Goal: Task Accomplishment & Management: Complete application form

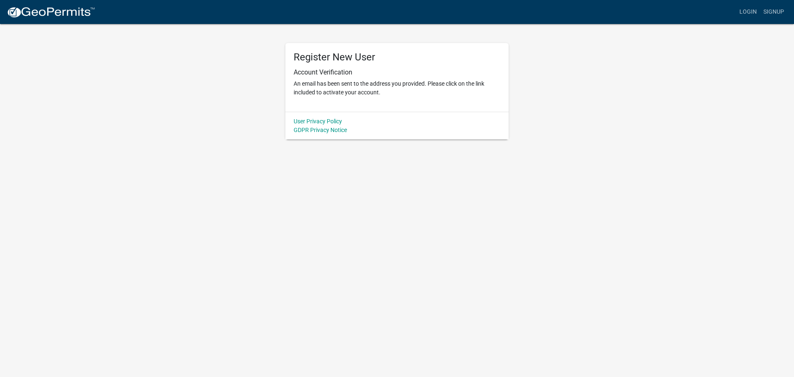
click at [359, 238] on body "Internet Explorer does NOT work with GeoPermits. Get a new browser for more sec…" at bounding box center [397, 188] width 794 height 377
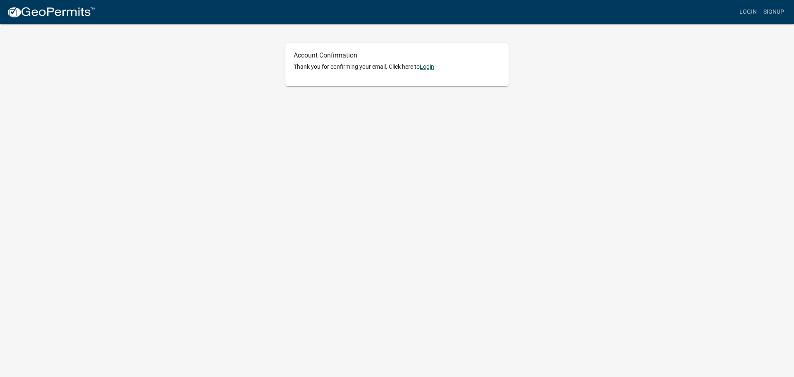
click at [429, 67] on link "Login" at bounding box center [427, 66] width 14 height 7
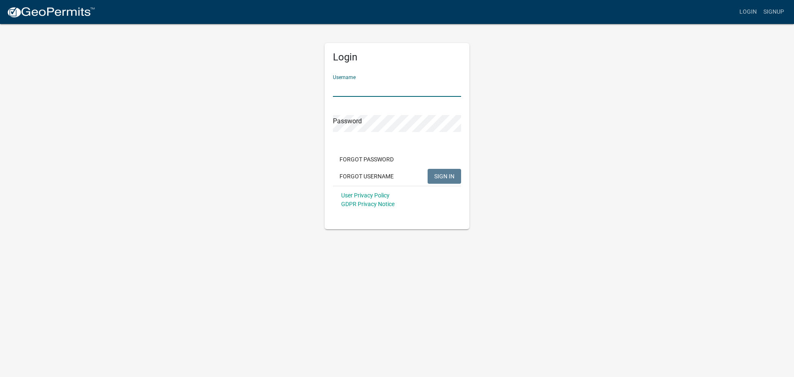
click at [370, 91] on input "Username" at bounding box center [397, 88] width 128 height 17
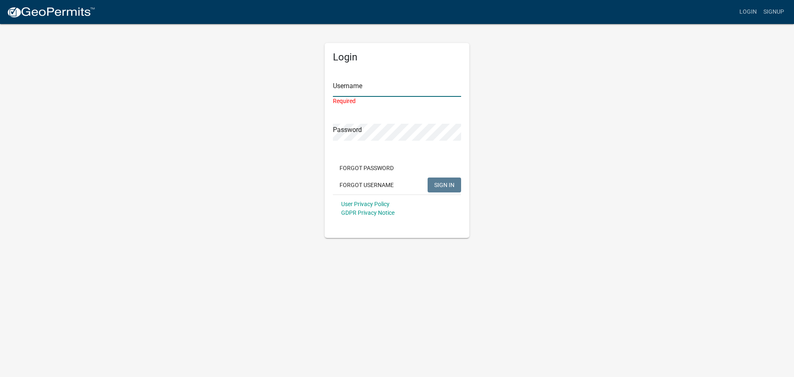
type input "nwoelber"
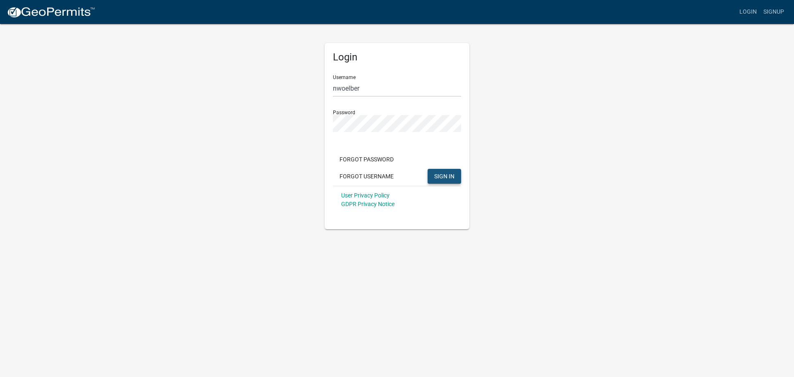
click at [444, 175] on span "SIGN IN" at bounding box center [444, 175] width 20 height 7
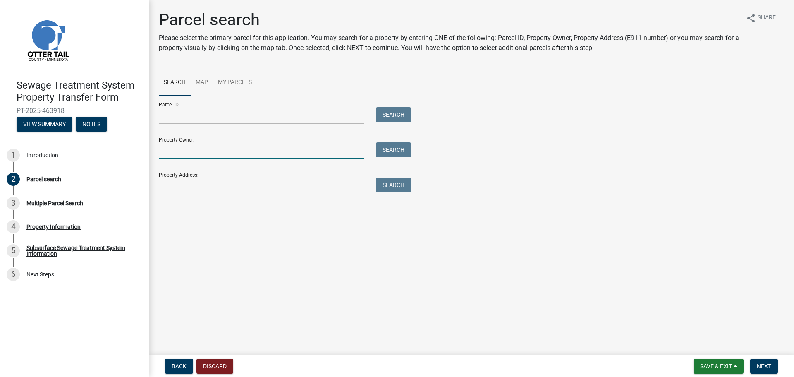
click at [187, 150] on input "Property Owner:" at bounding box center [261, 150] width 205 height 17
type input "[PERSON_NAME]"
click at [379, 153] on button "Search" at bounding box center [393, 149] width 35 height 15
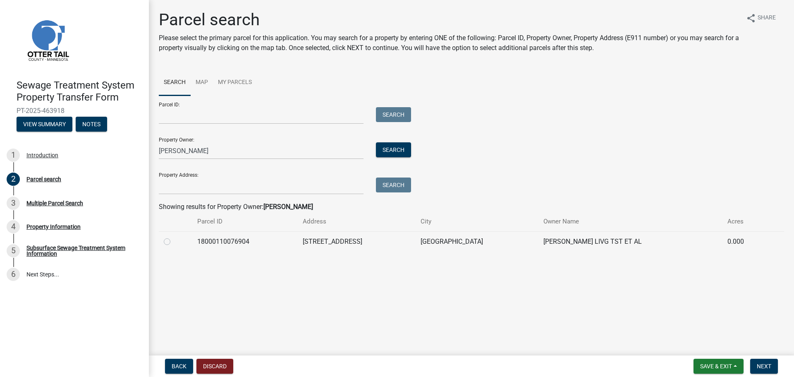
click at [174, 236] on label at bounding box center [174, 236] width 0 height 0
click at [174, 240] on input "radio" at bounding box center [176, 238] width 5 height 5
radio input "true"
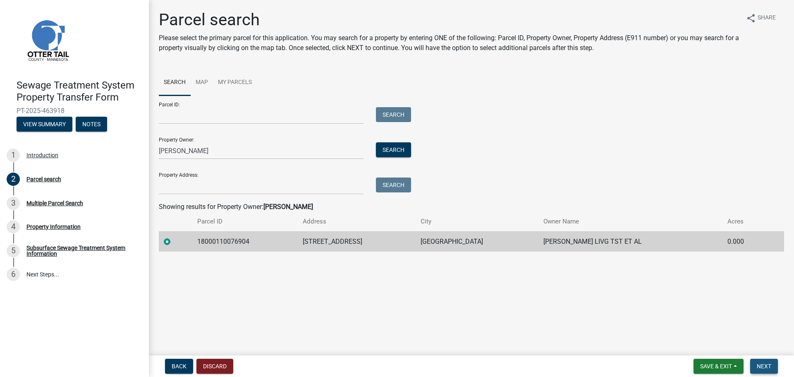
click at [759, 361] on button "Next" at bounding box center [764, 365] width 28 height 15
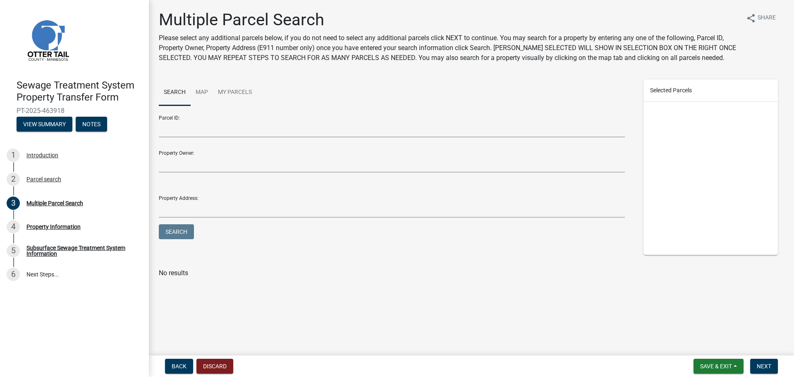
drag, startPoint x: 772, startPoint y: 278, endPoint x: 771, endPoint y: 284, distance: 5.8
click at [772, 278] on div "Multiple Parcel Search Please select any additional parcels below, if you do no…" at bounding box center [471, 147] width 637 height 275
click at [774, 366] on button "Next" at bounding box center [764, 365] width 28 height 15
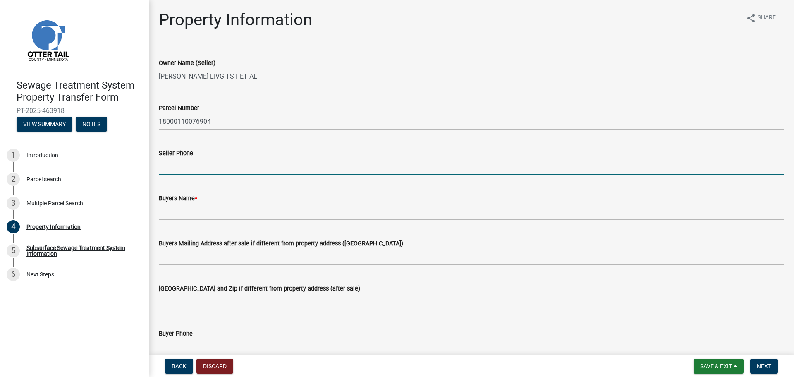
click at [196, 171] on input "Seller Phone" at bounding box center [471, 166] width 625 height 17
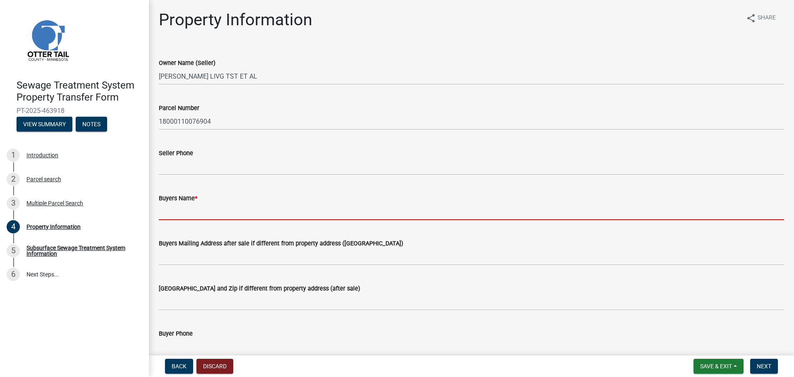
click at [189, 217] on input "Buyers Name *" at bounding box center [471, 211] width 625 height 17
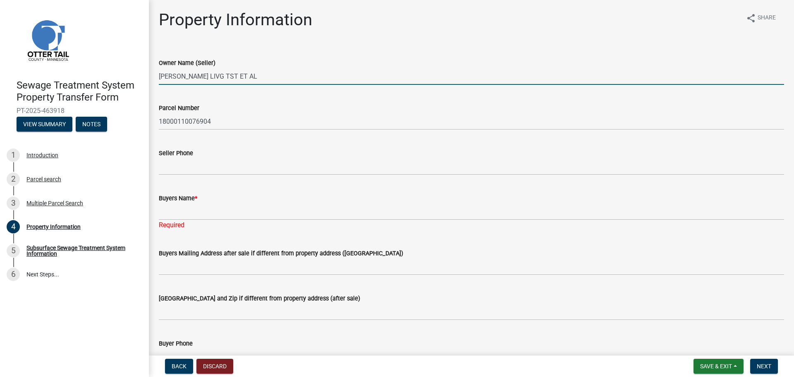
click at [269, 77] on input "[PERSON_NAME] LIVG TST ET AL" at bounding box center [471, 76] width 625 height 17
drag, startPoint x: 270, startPoint y: 74, endPoint x: 145, endPoint y: 68, distance: 125.4
click at [145, 68] on div "Sewage Treatment System Property Transfer Form PT-2025-463918 View Summary Note…" at bounding box center [397, 188] width 794 height 377
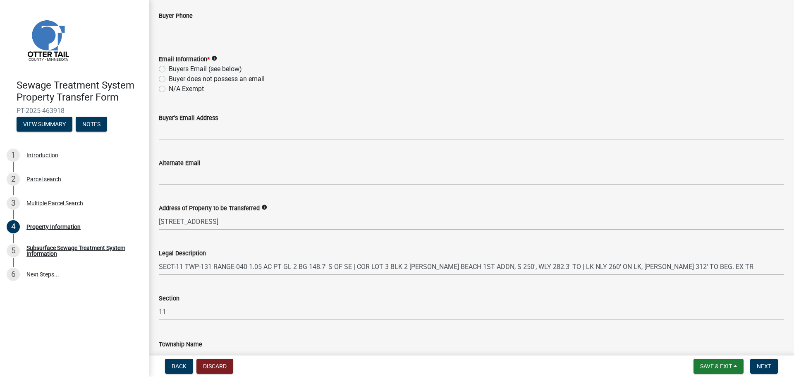
scroll to position [331, 0]
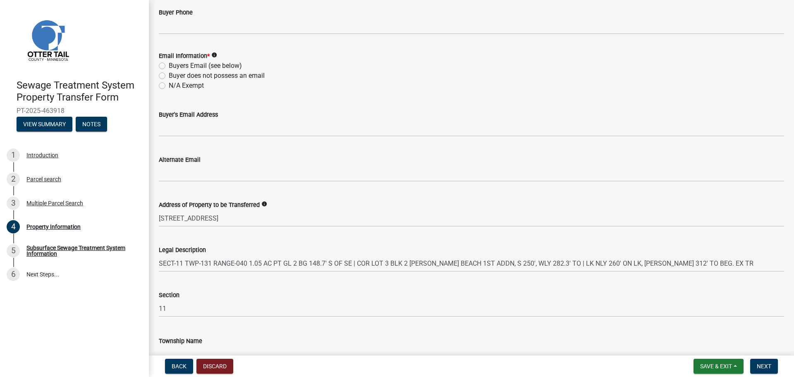
click at [169, 66] on label "Buyers Email (see below)" at bounding box center [205, 66] width 73 height 10
click at [169, 66] on input "Buyers Email (see below)" at bounding box center [171, 63] width 5 height 5
radio input "true"
click at [169, 85] on label "N/A Exempt" at bounding box center [186, 86] width 35 height 10
click at [169, 85] on input "N/A Exempt" at bounding box center [171, 83] width 5 height 5
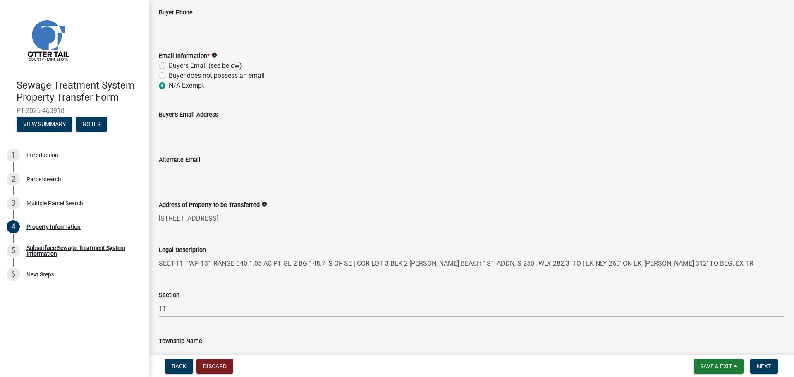
radio input "true"
click at [215, 54] on icon "info" at bounding box center [214, 55] width 6 height 6
click at [169, 64] on label "Buyers Email (see below)" at bounding box center [205, 66] width 73 height 10
click at [169, 64] on input "Buyers Email (see below)" at bounding box center [171, 63] width 5 height 5
radio input "true"
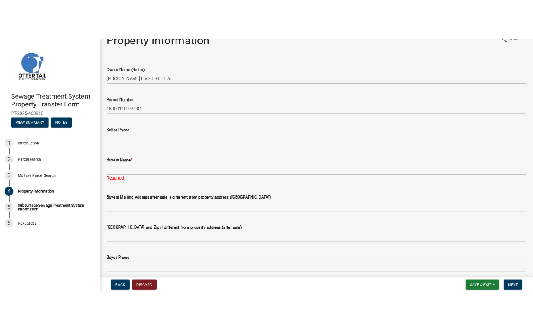
scroll to position [0, 0]
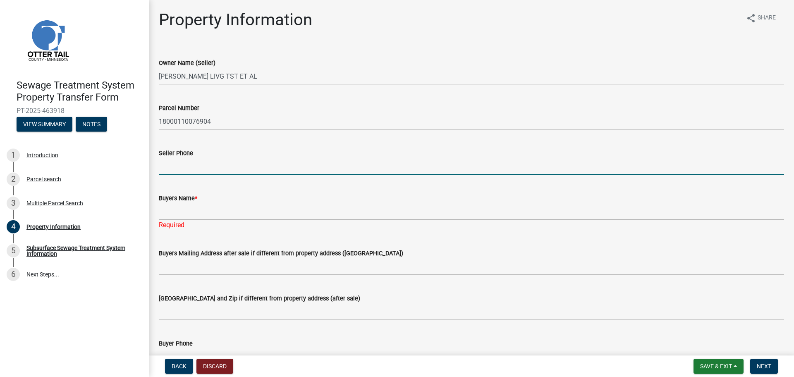
click at [243, 160] on input "Seller Phone" at bounding box center [471, 166] width 625 height 17
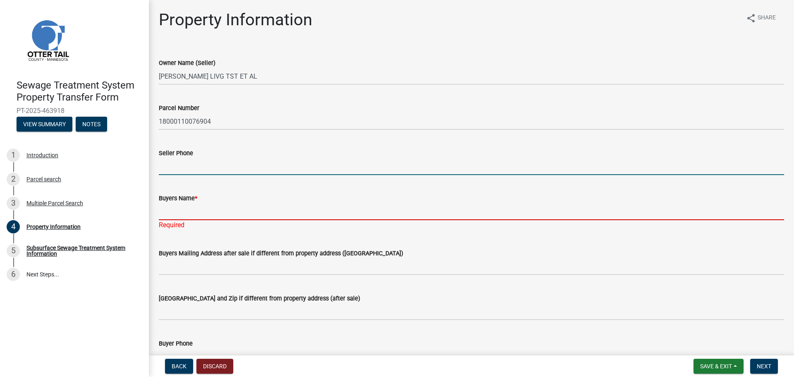
click at [201, 212] on input "Buyers Name *" at bounding box center [471, 211] width 625 height 17
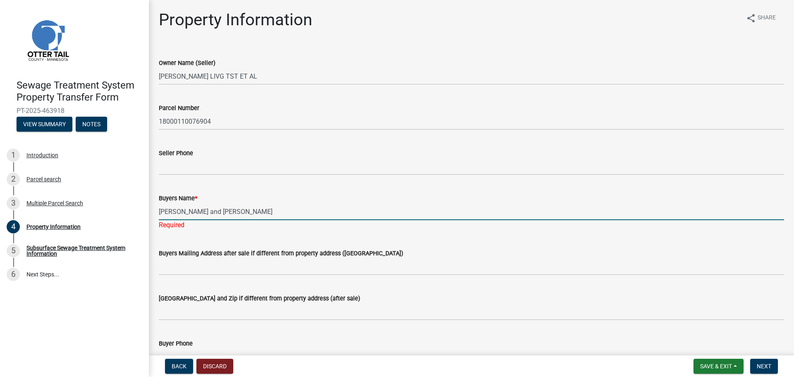
type input "[PERSON_NAME] and [PERSON_NAME]"
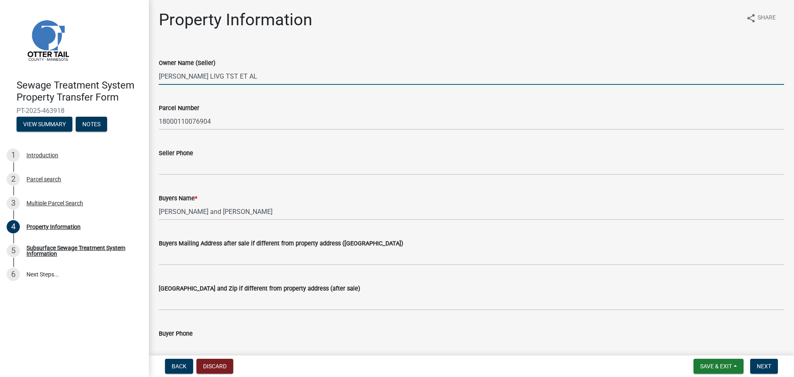
drag, startPoint x: 275, startPoint y: 75, endPoint x: 107, endPoint y: 72, distance: 167.4
click at [107, 72] on div "Sewage Treatment System Property Transfer Form PT-2025-463918 View Summary Note…" at bounding box center [397, 188] width 794 height 377
click at [294, 71] on input "[PERSON_NAME] LIVG TST ET AL" at bounding box center [471, 76] width 625 height 17
drag, startPoint x: 216, startPoint y: 75, endPoint x: 156, endPoint y: 72, distance: 60.4
click at [156, 72] on div "Owner Name (Seller) [PERSON_NAME] TST ET AL" at bounding box center [471, 65] width 637 height 38
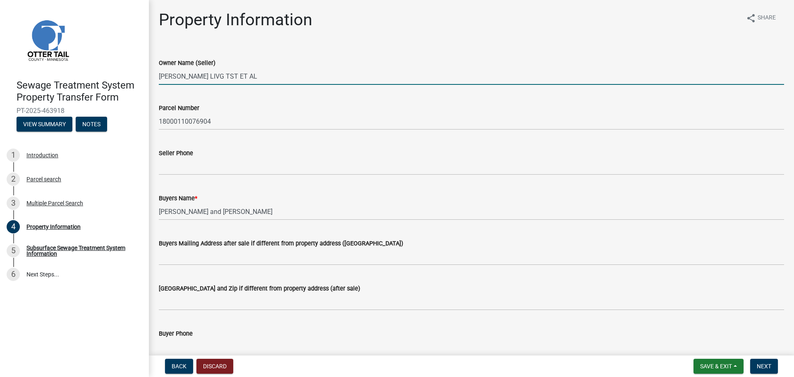
paste input "[PERSON_NAME], as Trustee of [PERSON_NAME] Trust dated [DATE]"
drag, startPoint x: 260, startPoint y: 75, endPoint x: 154, endPoint y: 72, distance: 105.9
click at [154, 72] on div "Owner Name (Seller) [PERSON_NAME], as Trustee of [PERSON_NAME] Trust dated [DAT…" at bounding box center [471, 65] width 637 height 38
drag, startPoint x: 238, startPoint y: 76, endPoint x: 326, endPoint y: 75, distance: 88.5
click at [326, 75] on input "[PERSON_NAME] Trust dated [DATE]" at bounding box center [471, 76] width 625 height 17
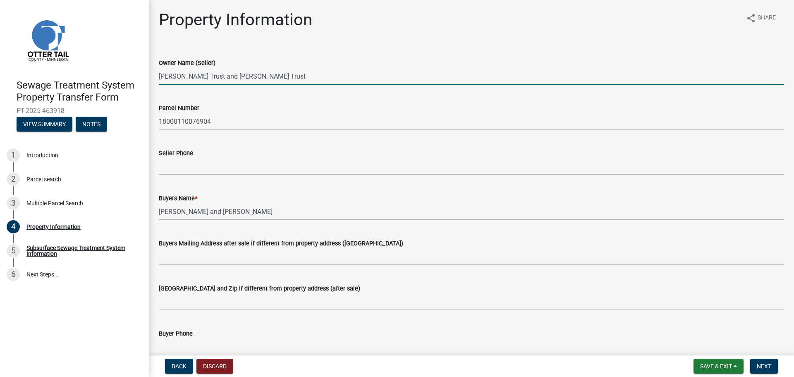
type input "[PERSON_NAME] Trust and [PERSON_NAME] Trust"
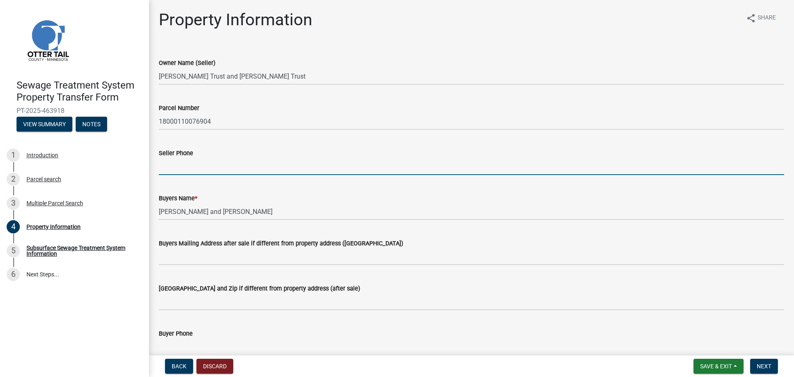
click at [168, 168] on input "Seller Phone" at bounding box center [471, 166] width 625 height 17
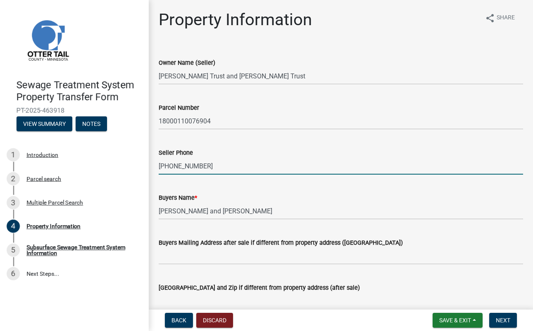
type input "[PHONE_NUMBER]"
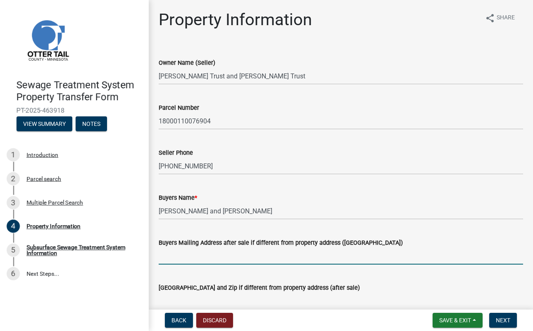
click at [237, 257] on input "Buyers Mailing Address after sale if different from property address ([GEOGRAPH…" at bounding box center [341, 256] width 365 height 17
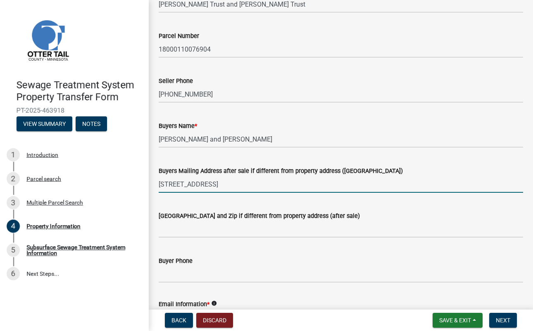
scroll to position [83, 0]
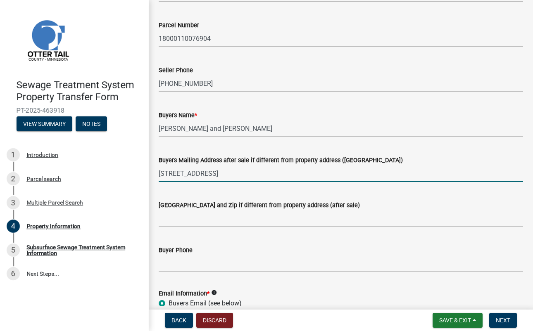
type input "[STREET_ADDRESS]"
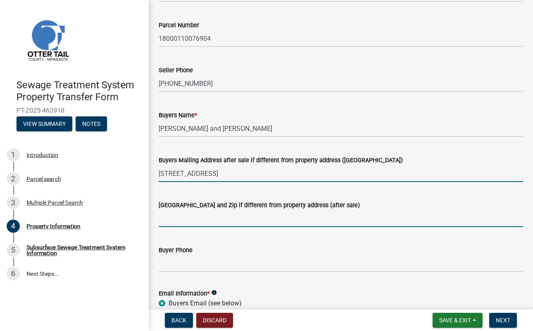
click at [211, 219] on input "[GEOGRAPHIC_DATA] and Zip if different from property address (after sale)" at bounding box center [341, 218] width 365 height 17
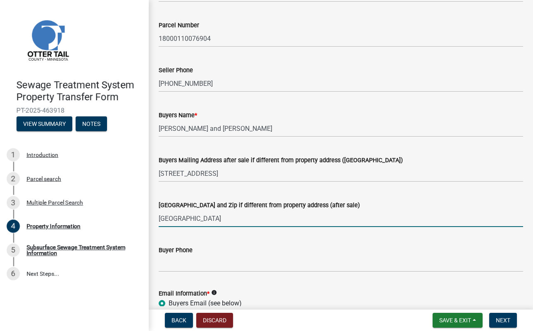
type input "[GEOGRAPHIC_DATA]"
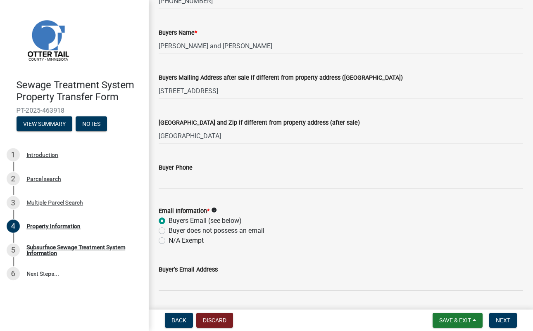
scroll to position [207, 0]
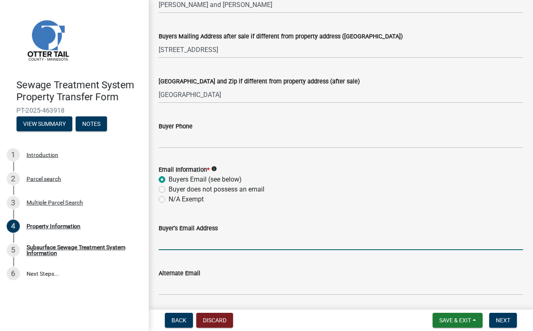
click at [184, 240] on input "Buyer's Email Address" at bounding box center [341, 242] width 365 height 17
type input "[EMAIL_ADDRESS][DOMAIN_NAME]"
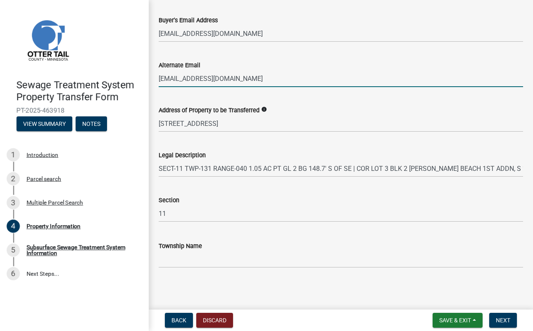
scroll to position [415, 0]
type input "[EMAIL_ADDRESS][DOMAIN_NAME]"
click at [497, 319] on span "Next" at bounding box center [503, 320] width 14 height 7
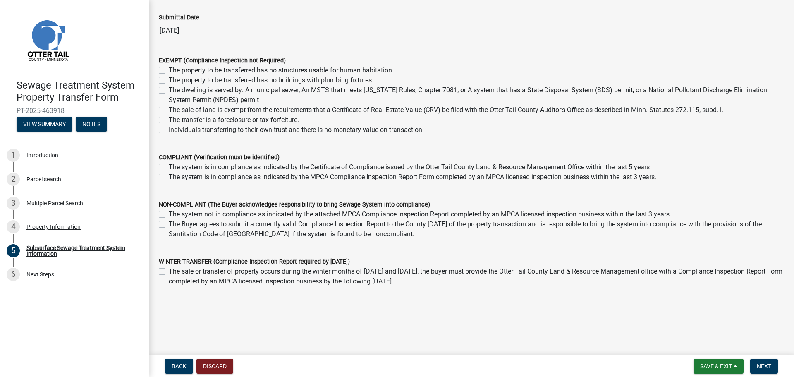
scroll to position [59, 0]
click at [721, 364] on span "Save & Exit" at bounding box center [716, 365] width 32 height 7
click at [712, 343] on button "Save & Exit" at bounding box center [710, 344] width 66 height 20
